Goal: Find specific page/section: Find specific page/section

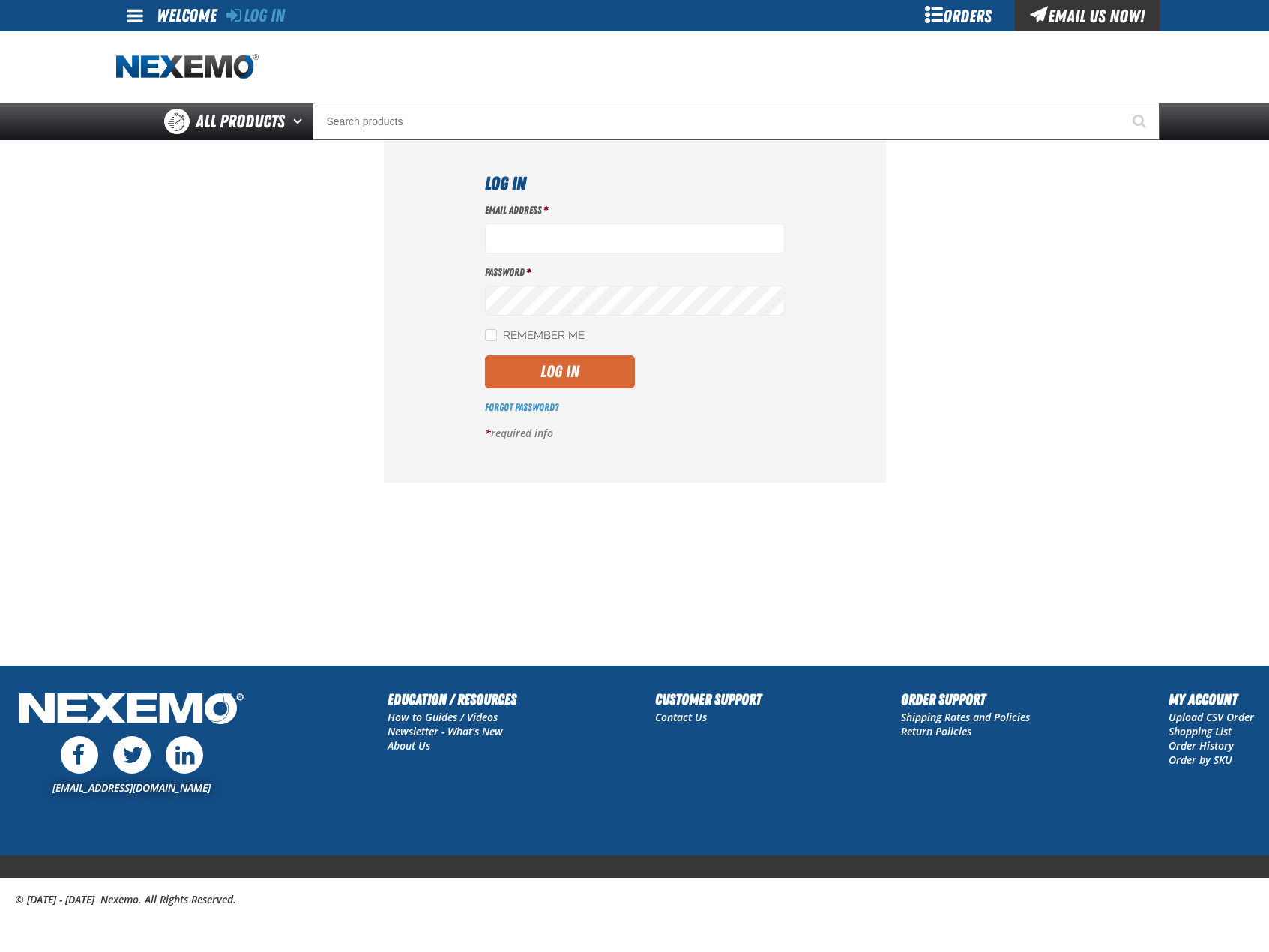
type input "bhogan@vtaig.com"
click at [539, 382] on button "Log In" at bounding box center [560, 371] width 150 height 33
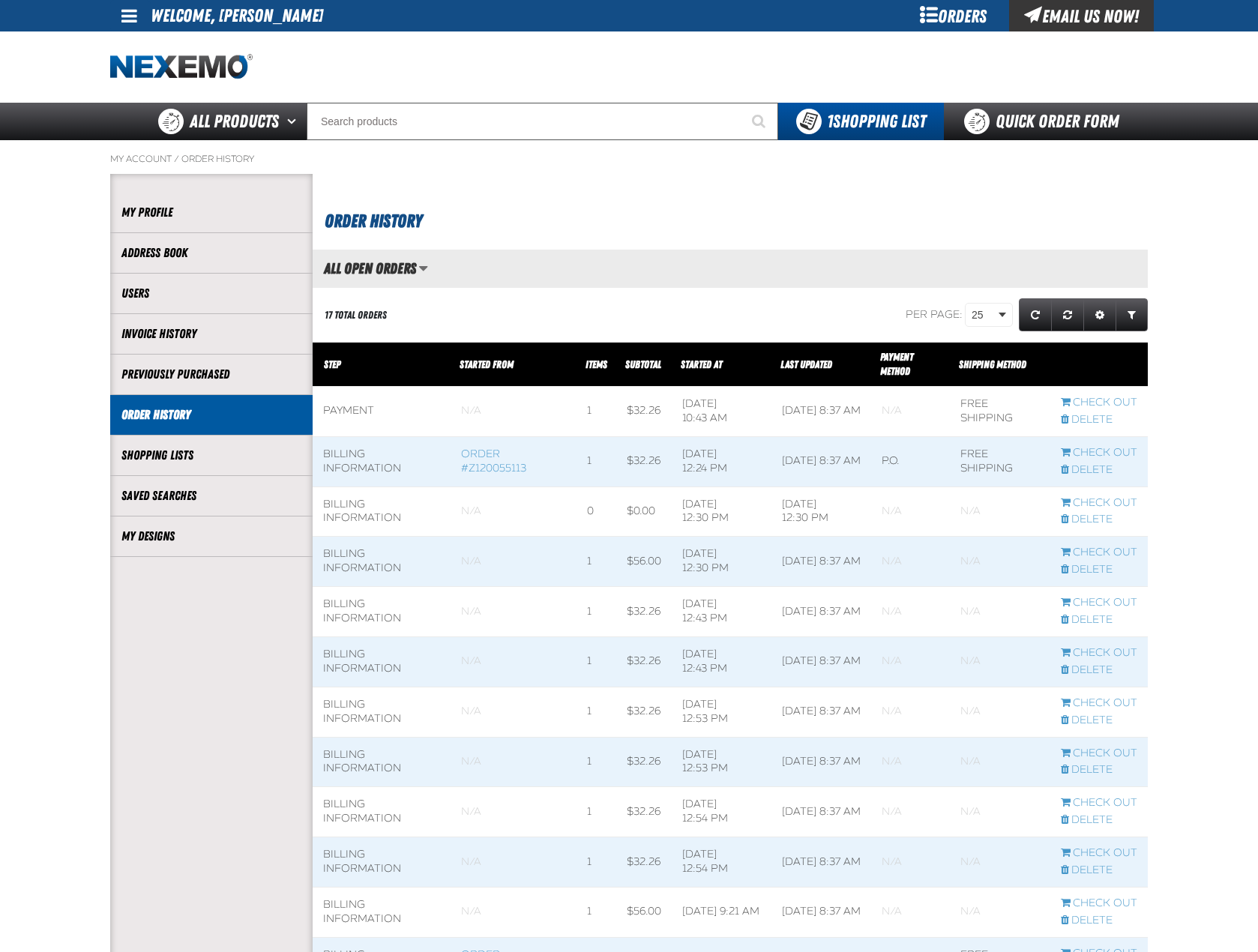
scroll to position [1, 1]
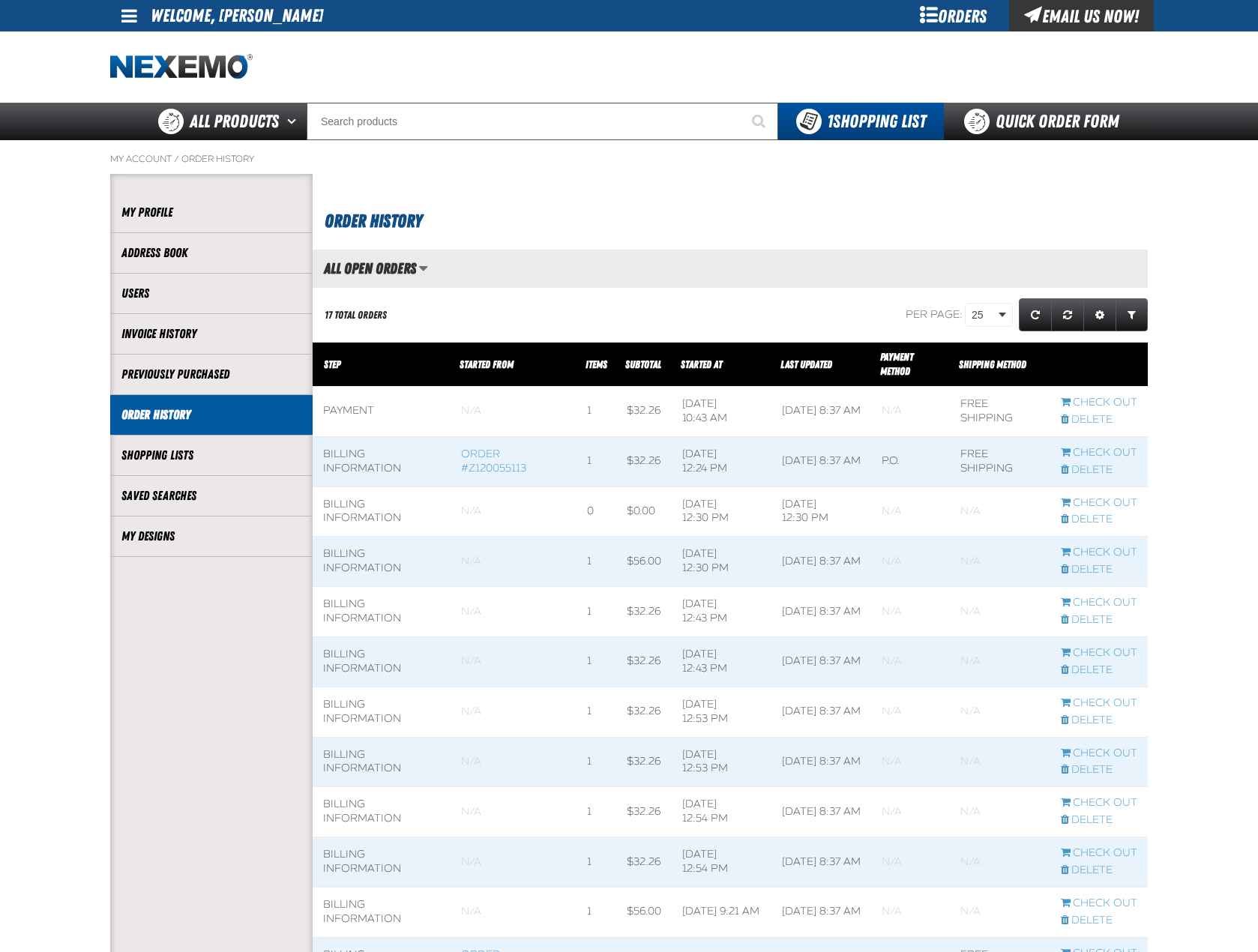
click at [439, 316] on div "17 Total Orders" at bounding box center [479, 314] width 334 height 39
click at [197, 524] on li "My Designs" at bounding box center [212, 537] width 202 height 40
click at [178, 532] on link "My Designs" at bounding box center [211, 537] width 180 height 17
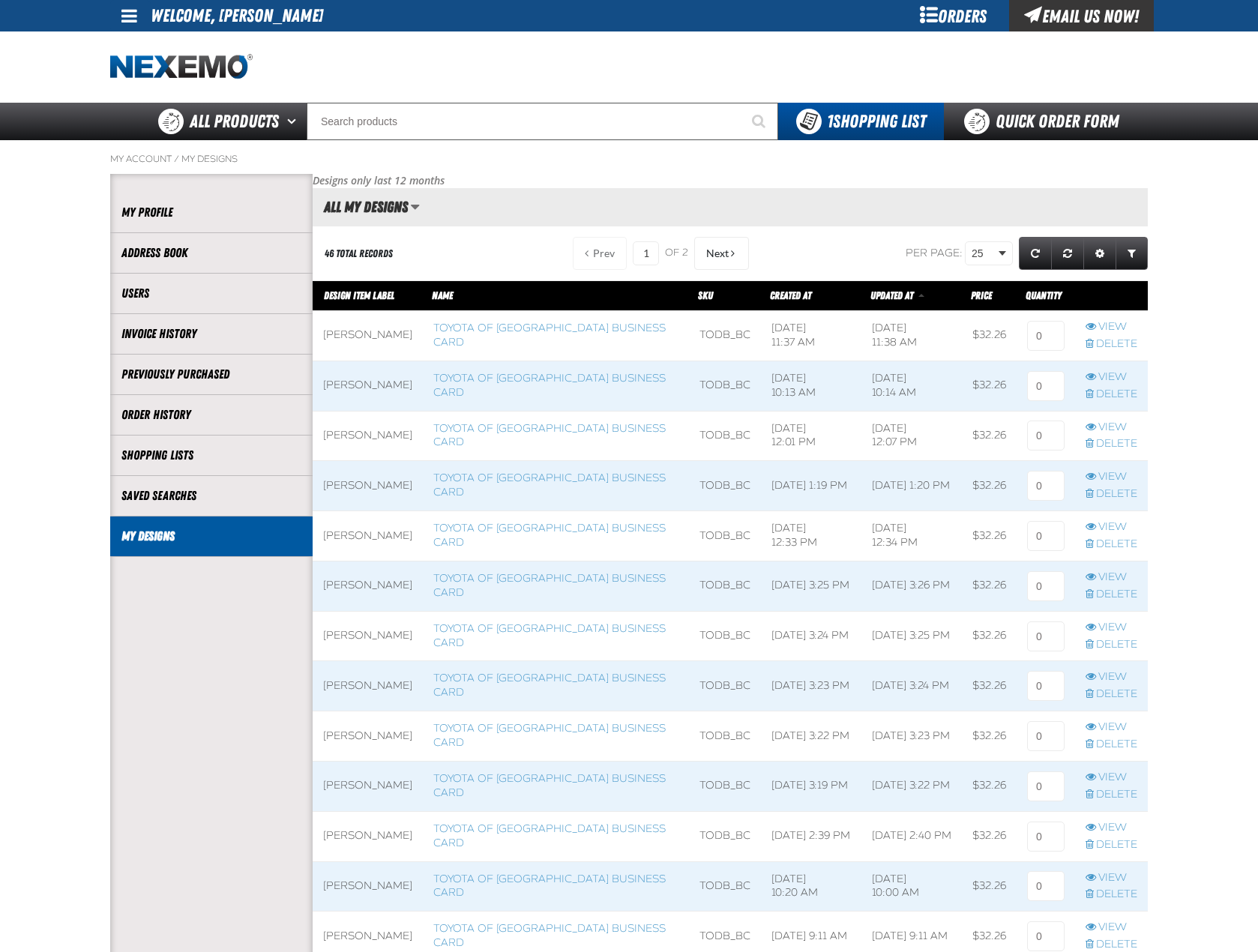
scroll to position [1, 1]
click at [180, 661] on aside "Account My Profile Address Book Users Invoice History Previously Purchased" at bounding box center [212, 925] width 202 height 1502
